Goal: Information Seeking & Learning: Learn about a topic

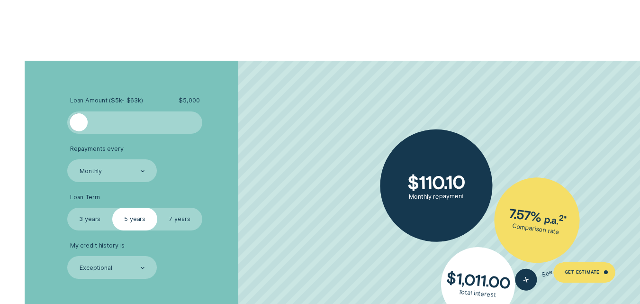
scroll to position [1515, 0]
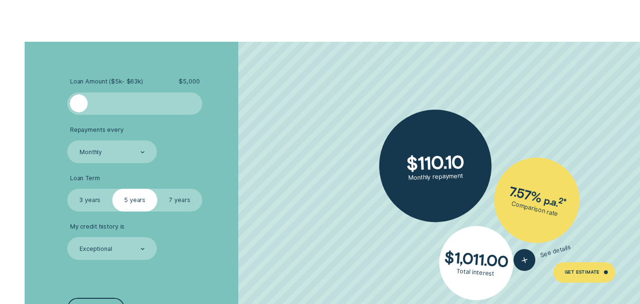
click at [192, 101] on div at bounding box center [195, 103] width 9 height 18
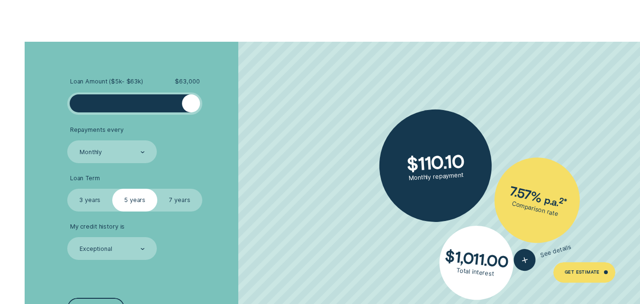
drag, startPoint x: 82, startPoint y: 103, endPoint x: 212, endPoint y: 106, distance: 130.9
click at [212, 106] on li "Loan Amount ( $5k - $63k ) $ 63,000" at bounding box center [170, 96] width 206 height 37
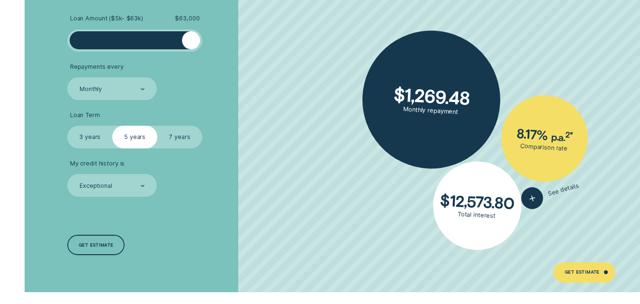
scroll to position [1623, 0]
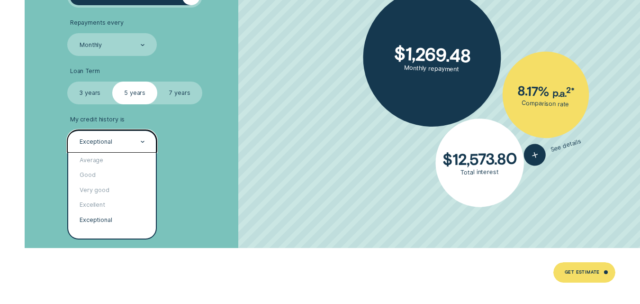
click at [146, 136] on div "Exceptional" at bounding box center [112, 141] width 90 height 22
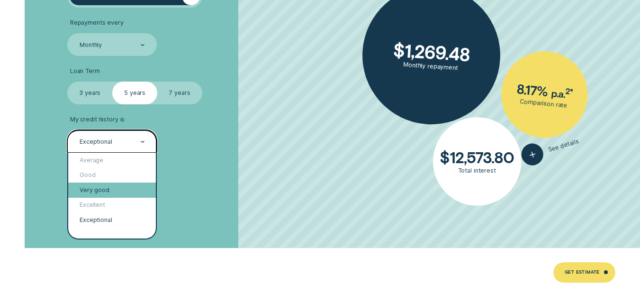
click at [117, 186] on div "Very good" at bounding box center [112, 189] width 88 height 15
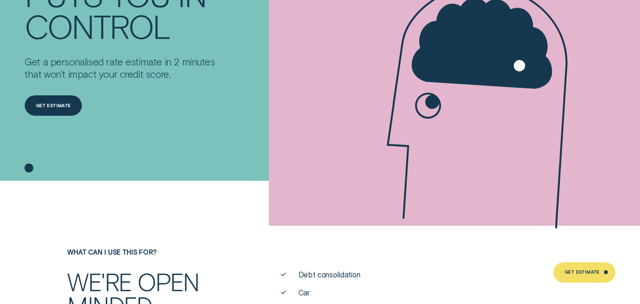
scroll to position [0, 0]
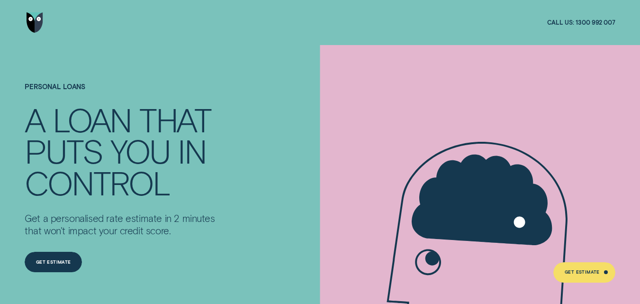
click at [560, 20] on span "Call us:" at bounding box center [560, 22] width 27 height 8
click at [37, 23] on img "Go to home page" at bounding box center [35, 22] width 17 height 20
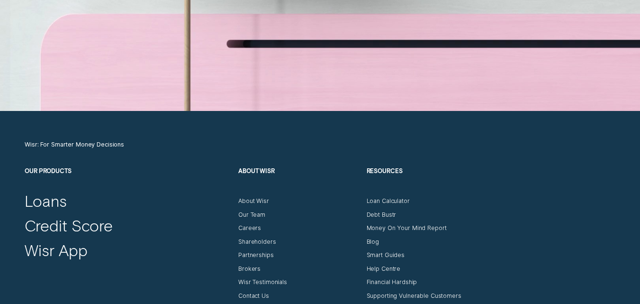
scroll to position [2778, 0]
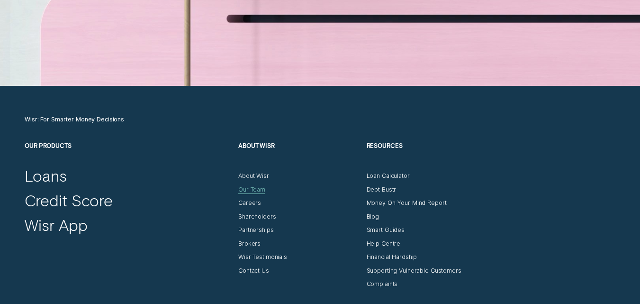
click at [246, 186] on div "Our Team" at bounding box center [251, 190] width 27 height 8
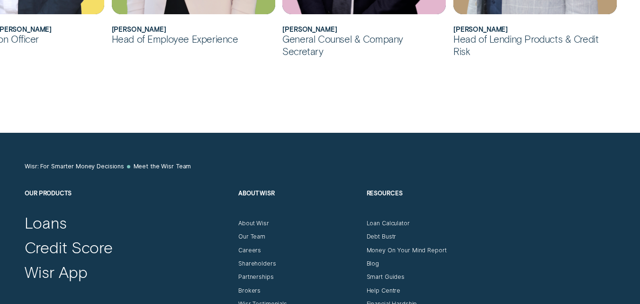
scroll to position [827, 0]
